Goal: Information Seeking & Learning: Learn about a topic

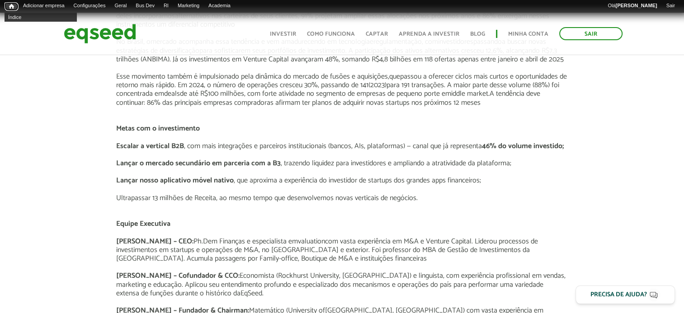
click at [10, 5] on span "Início" at bounding box center [11, 6] width 5 height 6
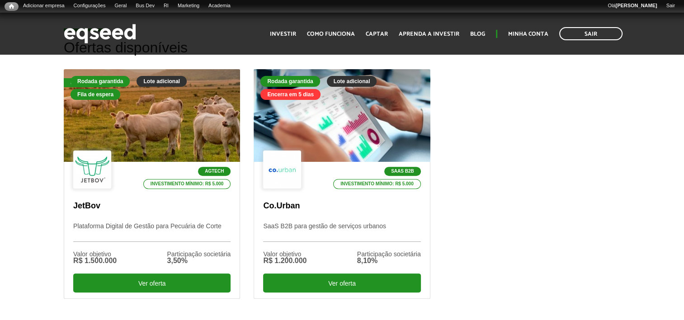
scroll to position [362, 0]
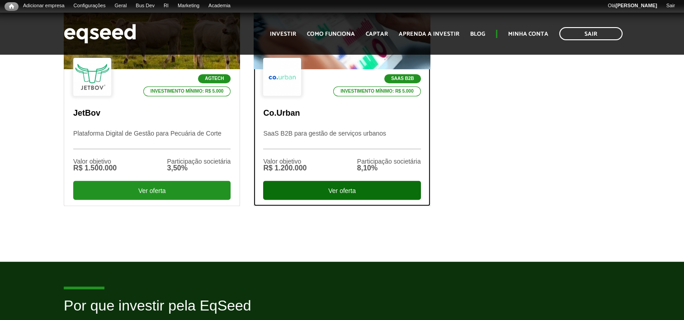
click at [347, 195] on div "Ver oferta" at bounding box center [341, 190] width 157 height 19
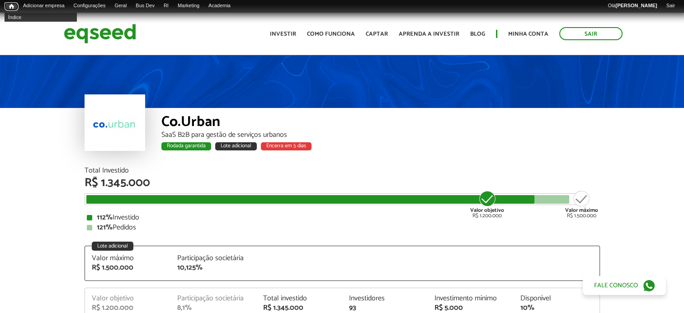
click at [7, 8] on link "Início" at bounding box center [12, 6] width 14 height 9
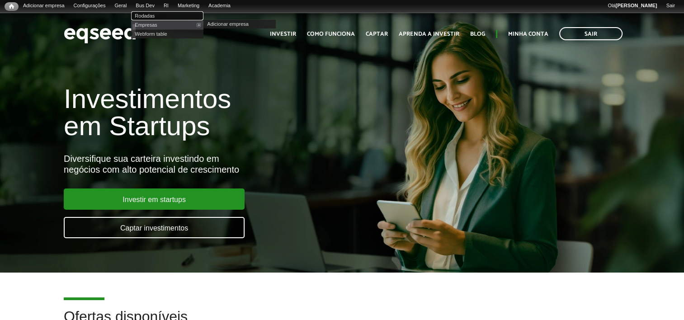
click at [154, 16] on link "Rodadas" at bounding box center [167, 15] width 72 height 9
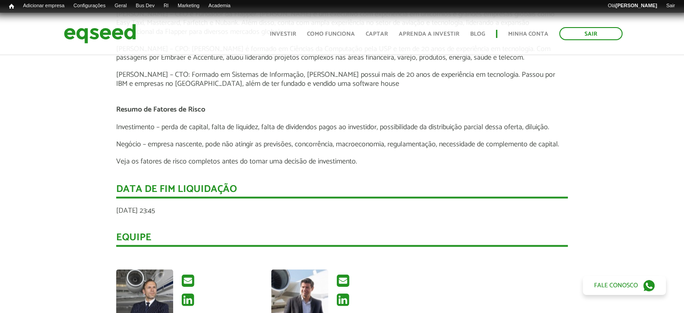
scroll to position [1446, 0]
